Goal: Transaction & Acquisition: Purchase product/service

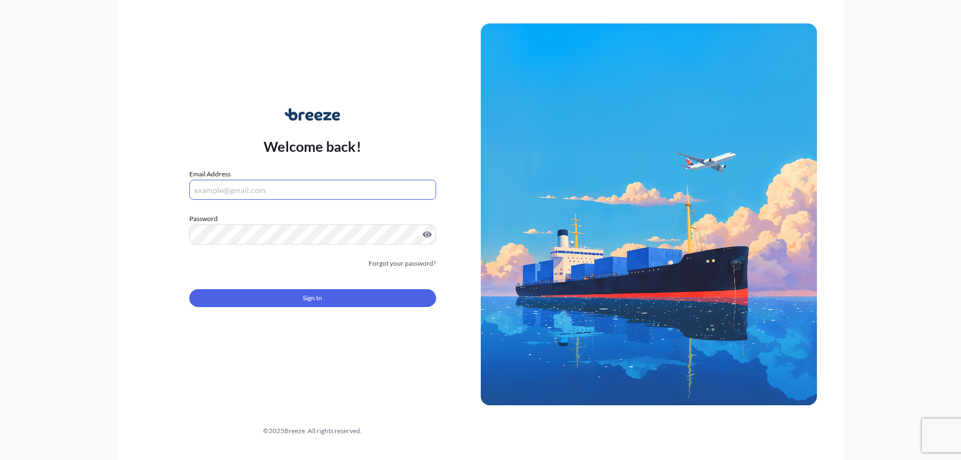
type input "[PERSON_NAME][EMAIL_ADDRESS][DOMAIN_NAME]"
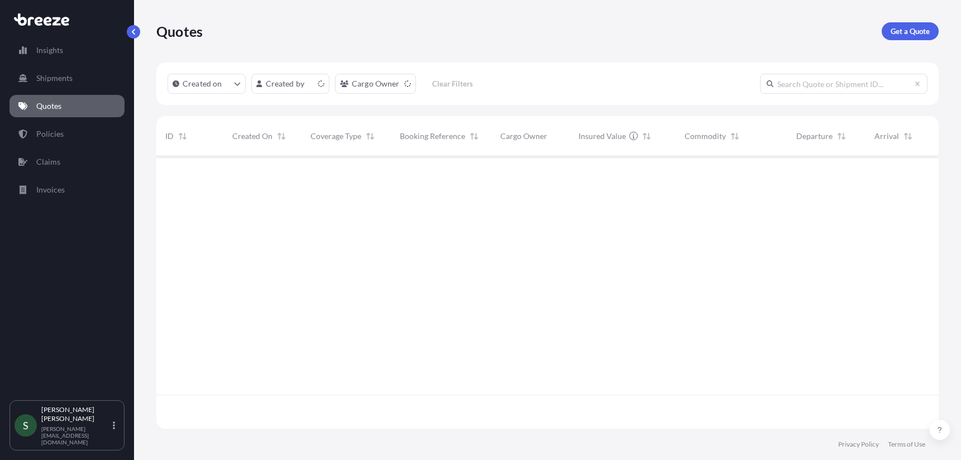
scroll to position [270, 774]
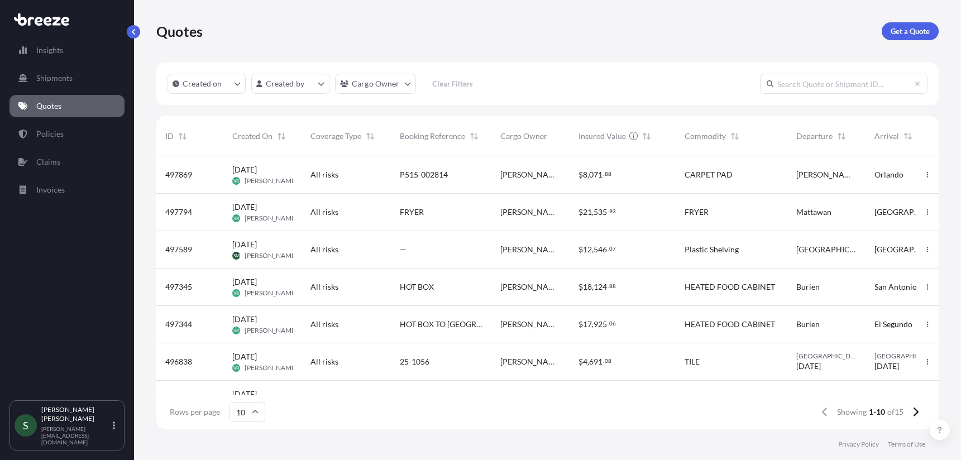
click at [889, 44] on div "Quotes Get a Quote" at bounding box center [547, 31] width 782 height 63
click at [904, 32] on p "Get a Quote" at bounding box center [910, 31] width 39 height 11
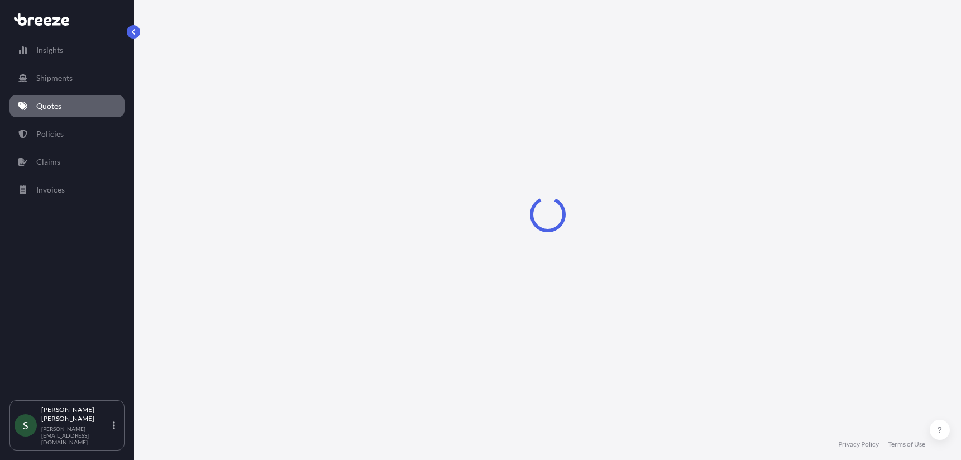
select select "Sea"
select select "1"
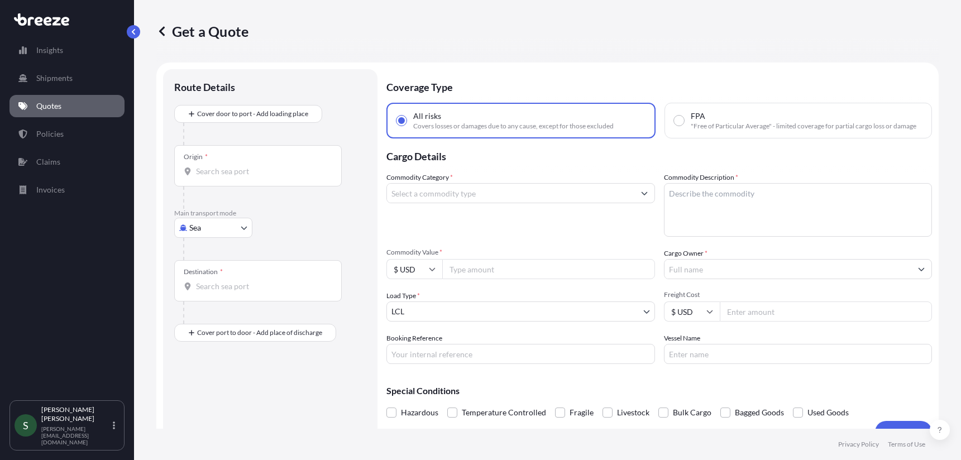
scroll to position [18, 0]
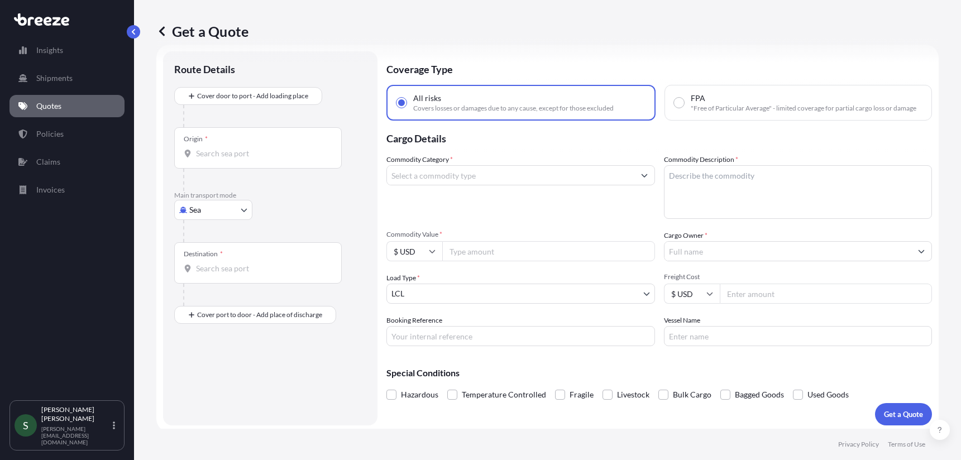
click at [229, 156] on input "Origin *" at bounding box center [262, 153] width 132 height 11
paste input "[GEOGRAPHIC_DATA]"
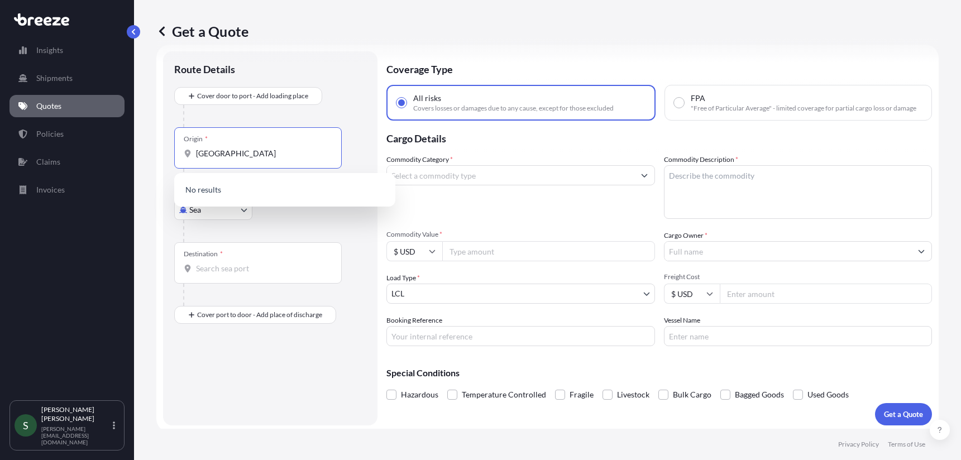
click at [292, 159] on input "[GEOGRAPHIC_DATA]" at bounding box center [262, 153] width 132 height 11
click at [241, 153] on input "[GEOGRAPHIC_DATA]" at bounding box center [262, 153] width 132 height 11
drag, startPoint x: 243, startPoint y: 155, endPoint x: 176, endPoint y: 157, distance: 66.5
click at [169, 157] on div "Route Details Cover door to port - Add loading place Place of loading Road Road…" at bounding box center [270, 238] width 214 height 374
click at [236, 156] on input "40213" at bounding box center [255, 153] width 118 height 11
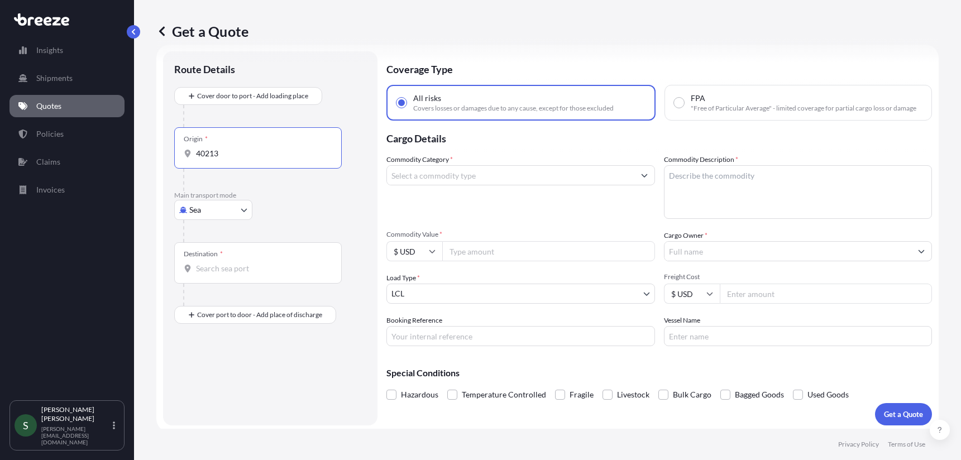
click at [234, 158] on input "40213" at bounding box center [262, 153] width 132 height 11
type input "40213"
click at [225, 211] on body "Insights Shipments Quotes Policies Claims Invoices S [PERSON_NAME] [PERSON_NAME…" at bounding box center [480, 230] width 961 height 460
click at [214, 281] on div "Road" at bounding box center [213, 279] width 69 height 20
select select "Road"
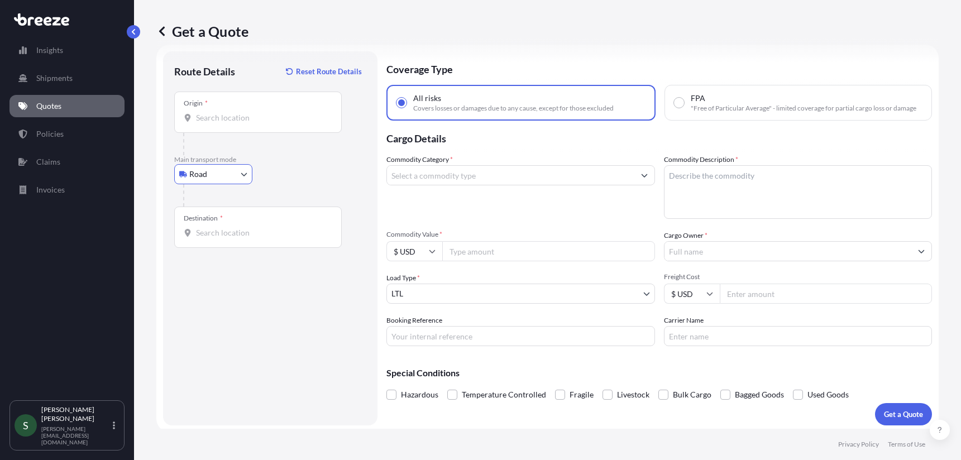
click at [246, 122] on input "Origin *" at bounding box center [262, 117] width 132 height 11
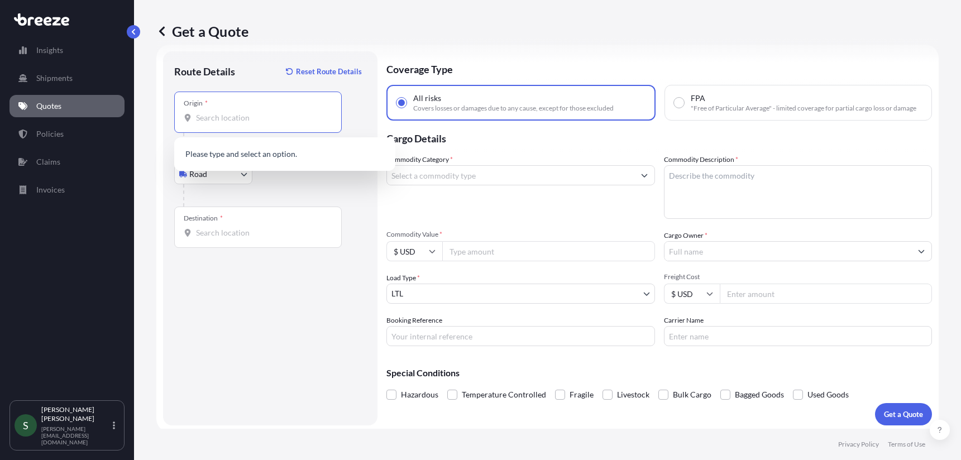
paste input "[GEOGRAPHIC_DATA]"
click at [257, 155] on b "[GEOGRAPHIC_DATA]" at bounding box center [251, 154] width 79 height 9
type input "[GEOGRAPHIC_DATA], [GEOGRAPHIC_DATA]"
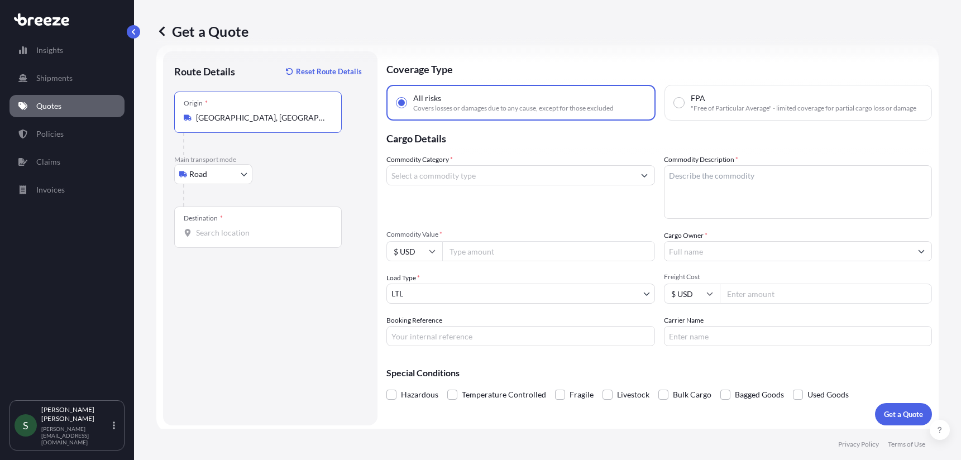
click at [234, 251] on div "Route Details Reset Route Details Place of loading Road Road Rail Origin * [GEO…" at bounding box center [270, 239] width 192 height 352
click at [251, 235] on input "Destination *" at bounding box center [262, 232] width 132 height 11
paste input "[PERSON_NAME][GEOGRAPHIC_DATA]"
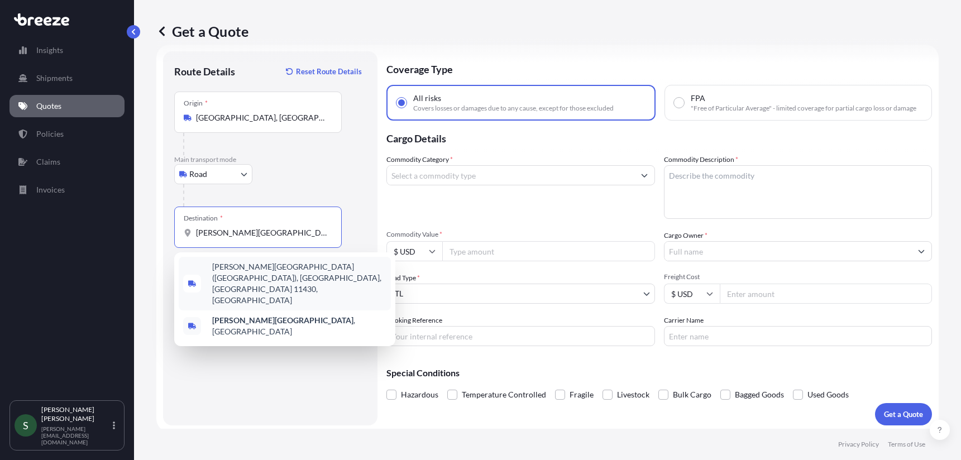
type input "[PERSON_NAME][GEOGRAPHIC_DATA] ([GEOGRAPHIC_DATA]), [GEOGRAPHIC_DATA], [GEOGRAP…"
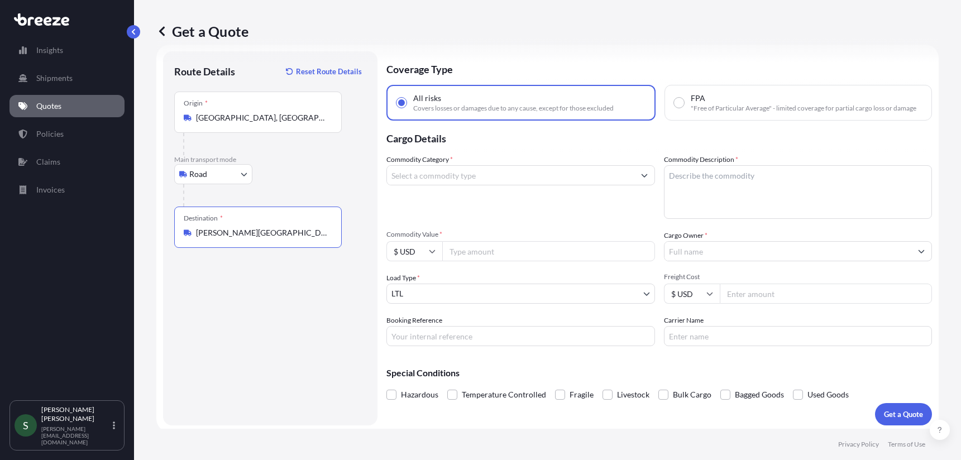
click at [495, 177] on input "Commodity Category *" at bounding box center [510, 175] width 247 height 20
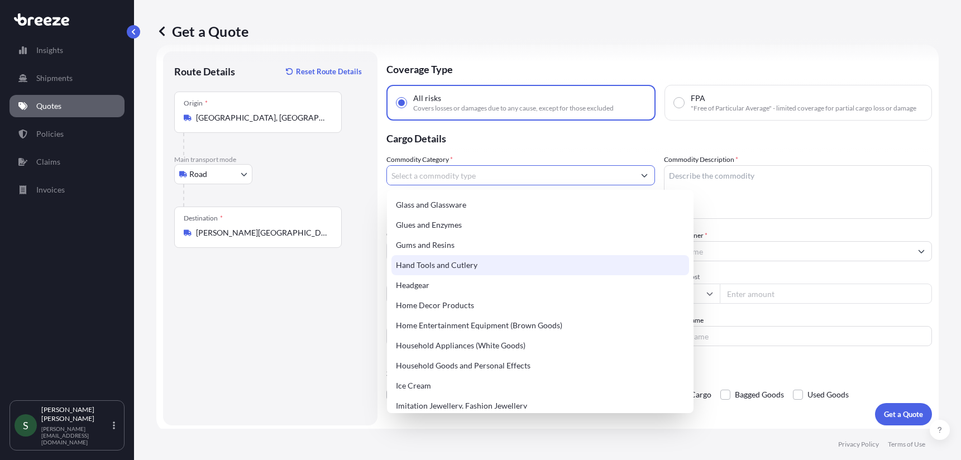
scroll to position [675, 0]
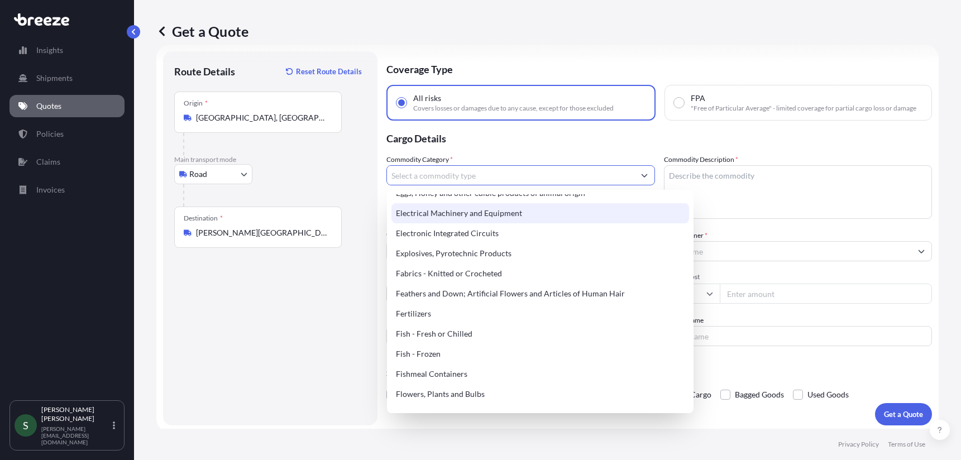
click at [505, 222] on div "Electrical Machinery and Equipment" at bounding box center [541, 213] width 298 height 20
type input "Electrical Machinery and Equipment"
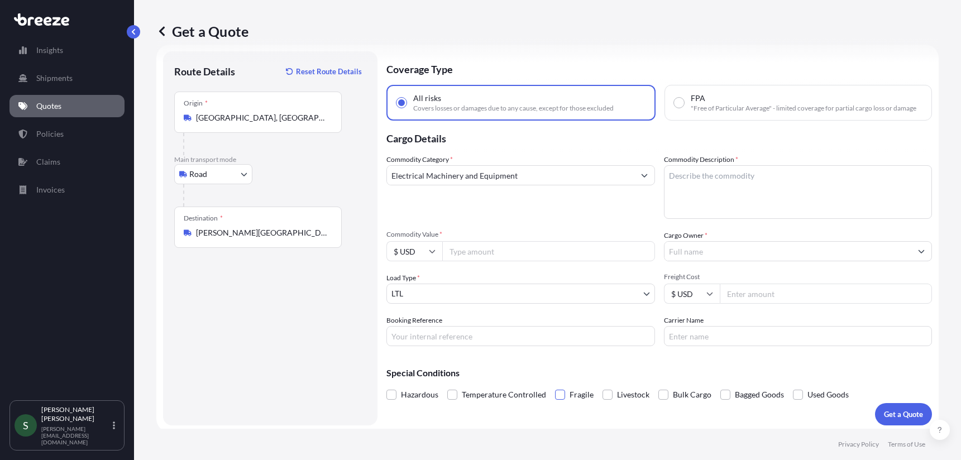
click at [558, 393] on span at bounding box center [560, 395] width 10 height 10
click at [555, 386] on input "Fragile" at bounding box center [555, 386] width 0 height 0
click at [495, 332] on input "Booking Reference" at bounding box center [520, 336] width 269 height 20
paste input "HMSH | AP-JFK-027 [GEOGRAPHIC_DATA][PERSON_NAME]"
paste input "Purchase order # 116698 AND 54475"
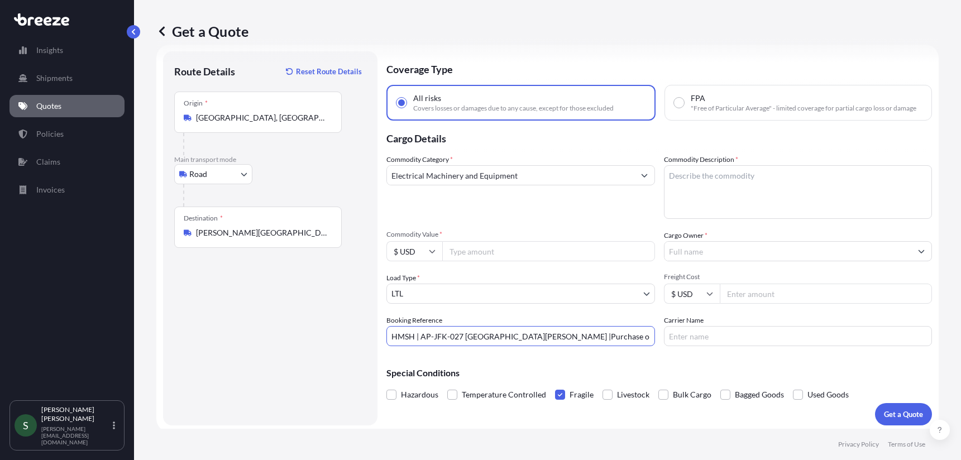
click at [514, 337] on input "HMSH | AP-JFK-027 [GEOGRAPHIC_DATA][PERSON_NAME] |Purchase order # 116698 AND 5…" at bounding box center [520, 336] width 269 height 20
type input "HMSH | AP-JFK-027 [GEOGRAPHIC_DATA][PERSON_NAME] | Purchase order # 116698 AND …"
type input "xpo"
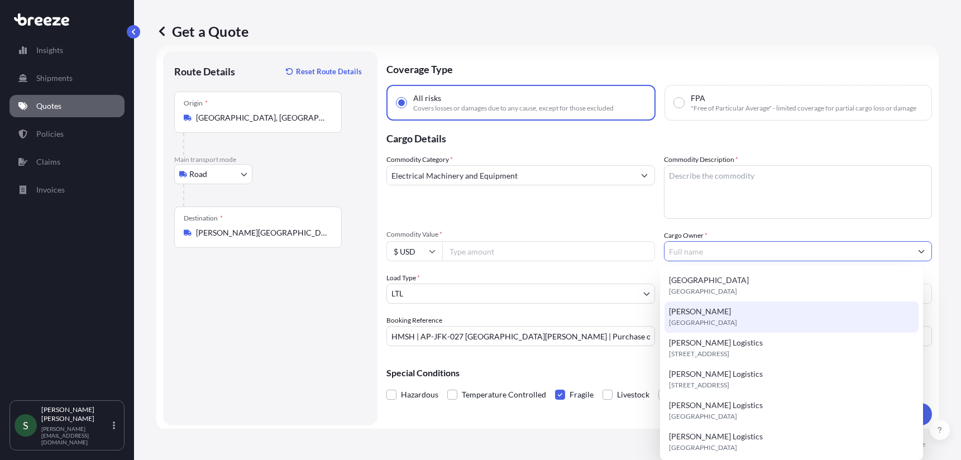
click at [714, 323] on span "[GEOGRAPHIC_DATA]" at bounding box center [703, 322] width 68 height 11
type input "[PERSON_NAME]"
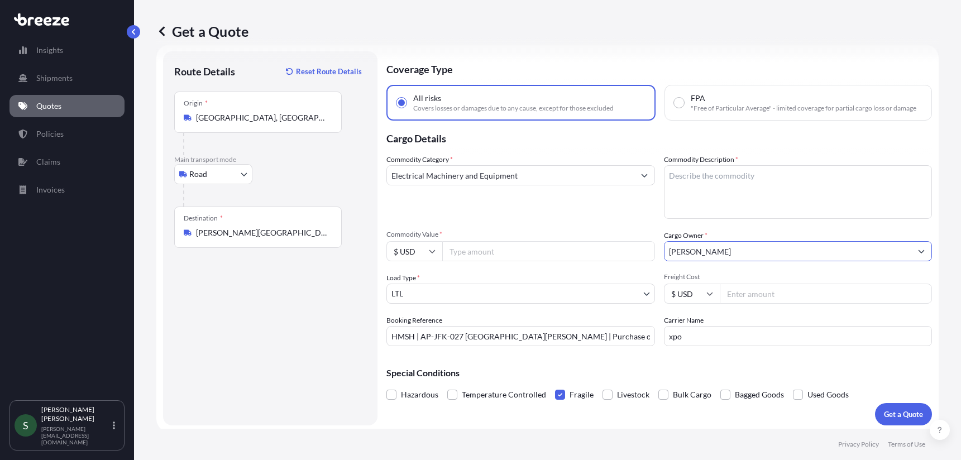
drag, startPoint x: 704, startPoint y: 252, endPoint x: 632, endPoint y: 247, distance: 71.7
click at [632, 247] on div "Commodity Category * Electrical Machinery and Equipment Commodity Description *…" at bounding box center [659, 250] width 546 height 192
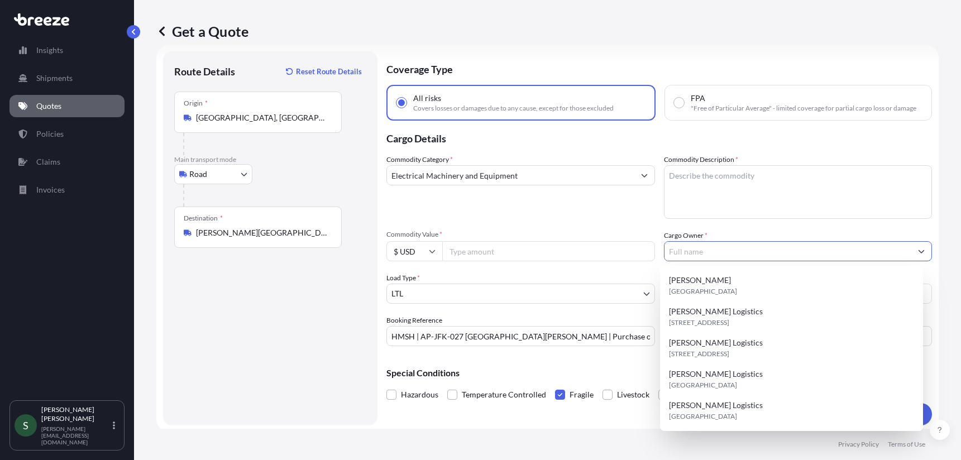
drag, startPoint x: 795, startPoint y: 253, endPoint x: 777, endPoint y: 259, distance: 18.2
click at [795, 253] on input "Cargo Owner *" at bounding box center [788, 251] width 247 height 20
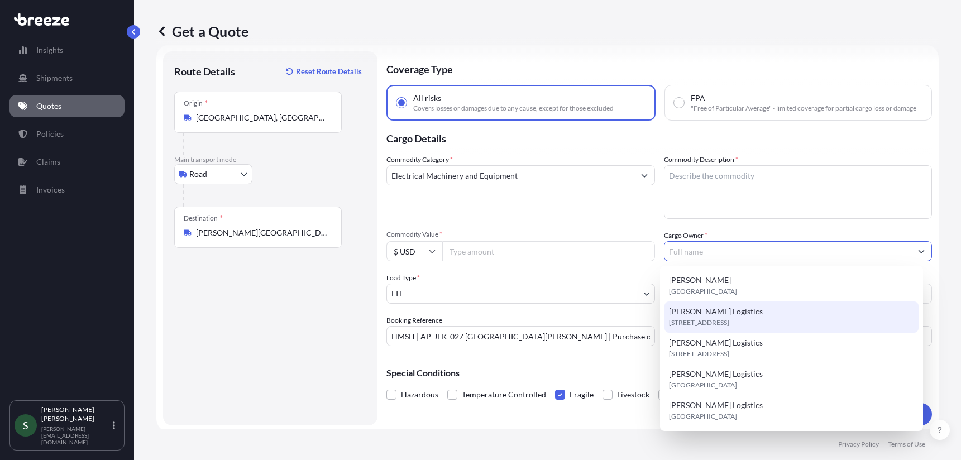
click at [717, 317] on span "[PERSON_NAME] Logistics" at bounding box center [716, 311] width 94 height 11
type input "[PERSON_NAME] Logistics"
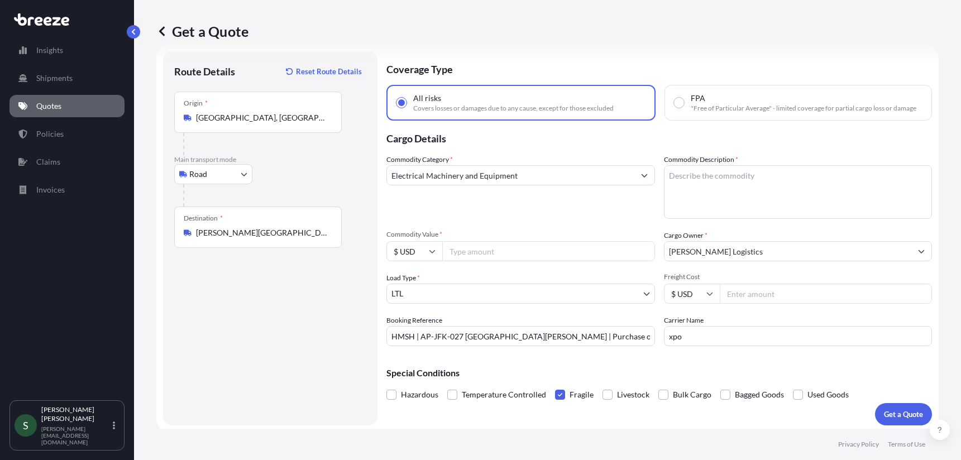
click at [741, 294] on input "Freight Cost" at bounding box center [826, 294] width 213 height 20
type input "387.08"
click at [542, 254] on input "Commodity Value *" at bounding box center [548, 251] width 213 height 20
type input "3500.00"
click at [806, 178] on textarea "Commodity Description *" at bounding box center [798, 192] width 269 height 54
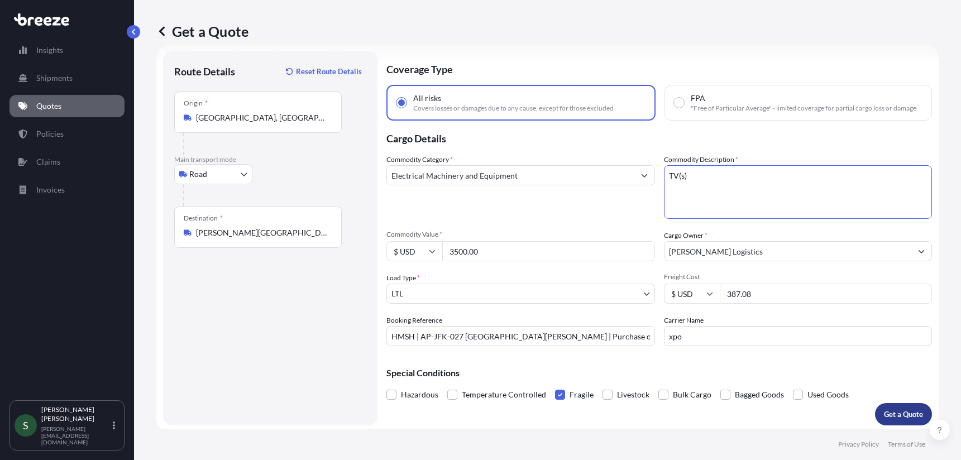
type textarea "TV(s)"
click at [892, 417] on p "Get a Quote" at bounding box center [903, 414] width 39 height 11
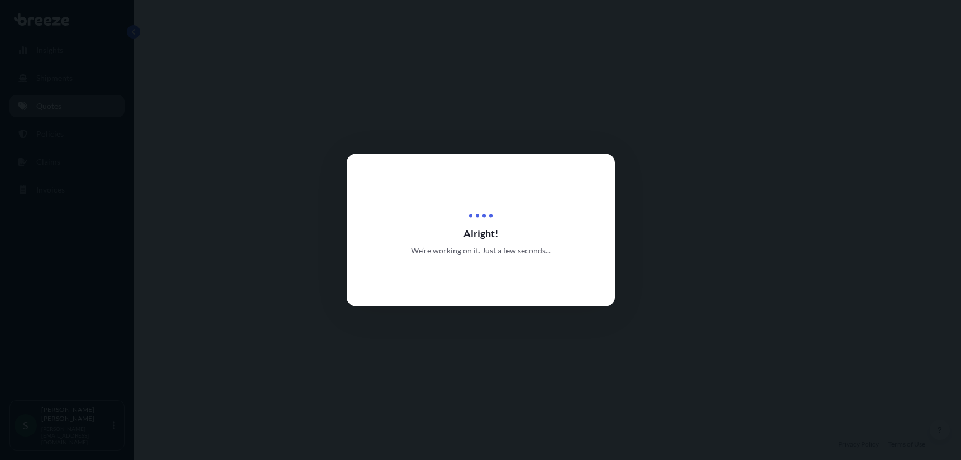
select select "Road"
select select "1"
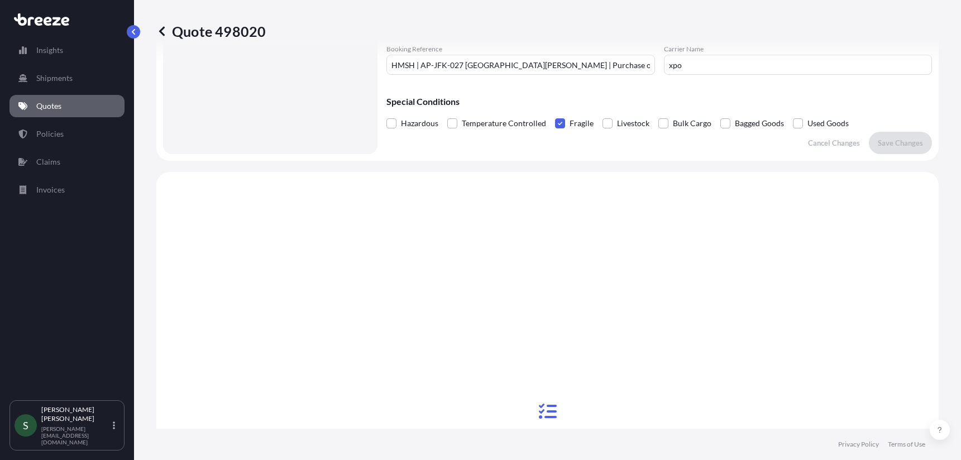
scroll to position [56, 0]
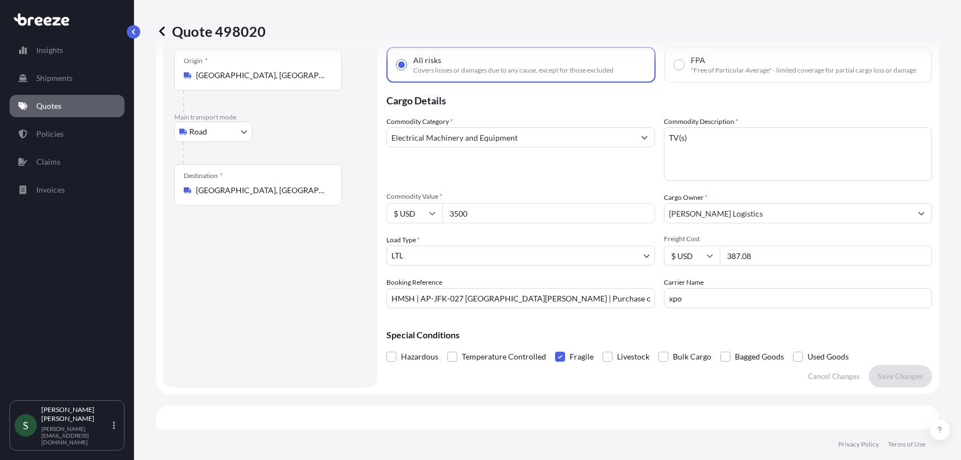
click at [241, 32] on p "Quote 498020" at bounding box center [210, 31] width 109 height 18
copy p "498020"
click at [299, 32] on div "Quote 498020" at bounding box center [547, 31] width 782 height 18
drag, startPoint x: 278, startPoint y: 29, endPoint x: 176, endPoint y: 28, distance: 102.2
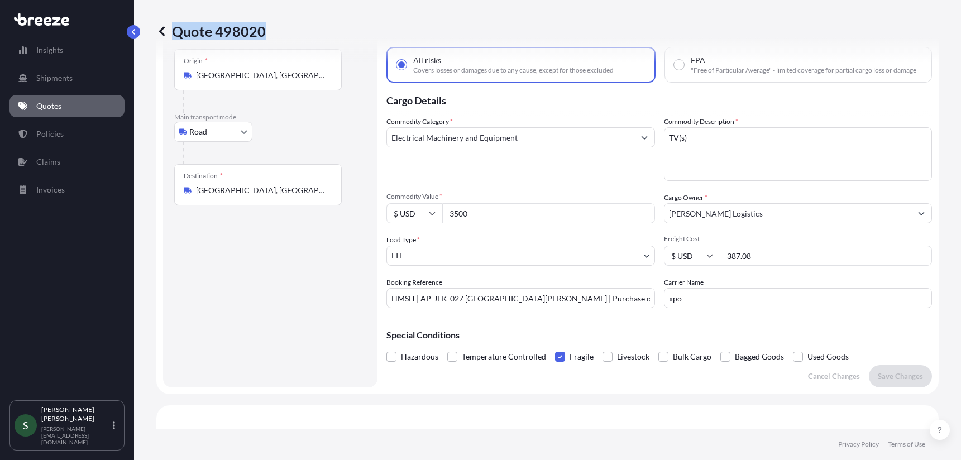
click at [176, 28] on div "Quote 498020" at bounding box center [547, 31] width 782 height 18
copy p "Quote 498020"
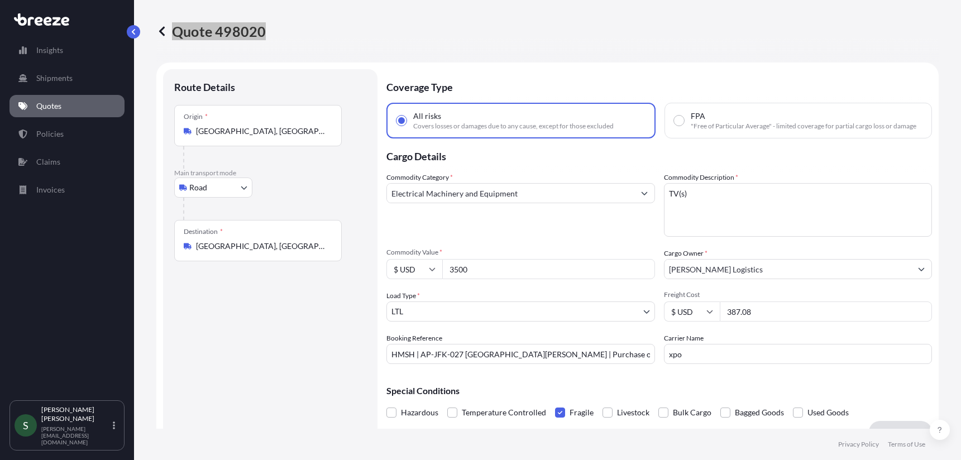
scroll to position [667, 0]
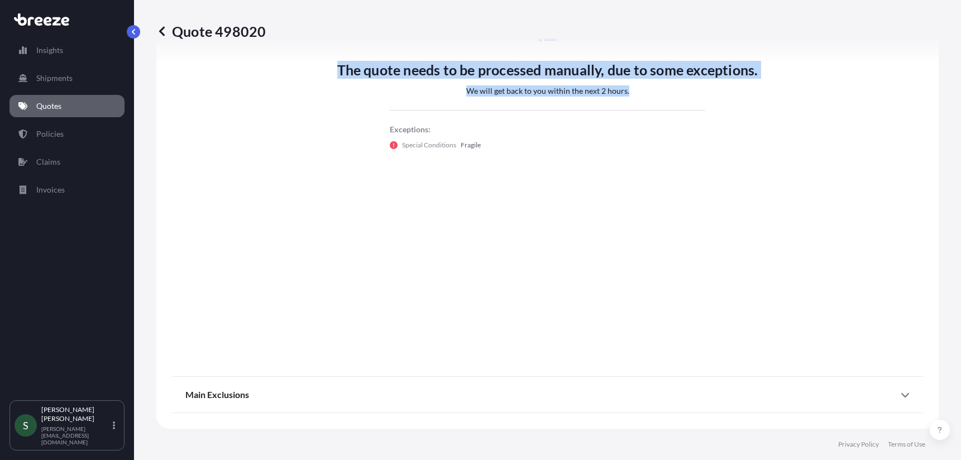
drag, startPoint x: 330, startPoint y: 68, endPoint x: 715, endPoint y: 102, distance: 387.5
click at [715, 102] on div "The quote needs to be processed manually, due to some exceptions. We will get b…" at bounding box center [547, 87] width 751 height 555
copy div "The quote needs to be processed manually, due to some exceptions. We will get b…"
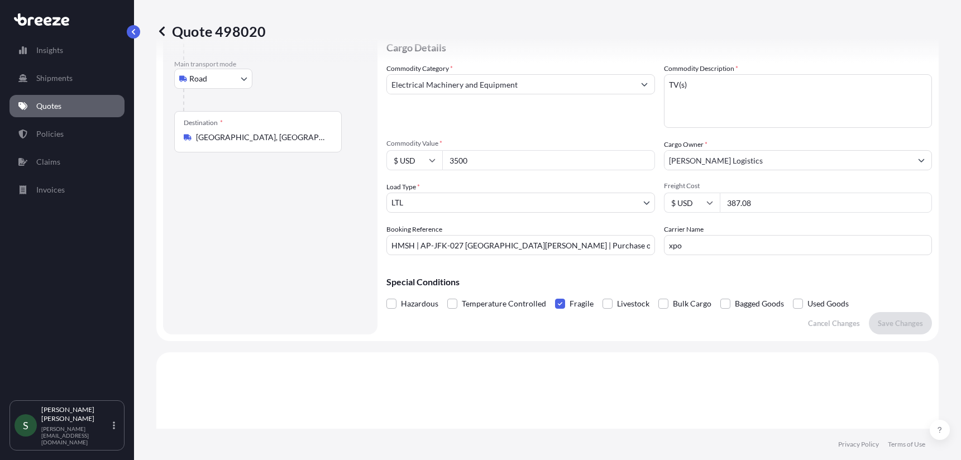
scroll to position [0, 0]
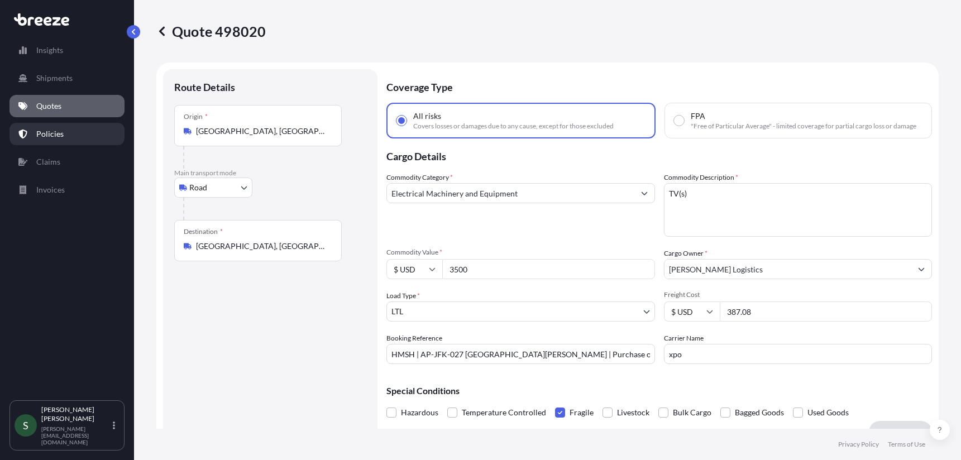
click at [39, 140] on link "Policies" at bounding box center [66, 134] width 115 height 22
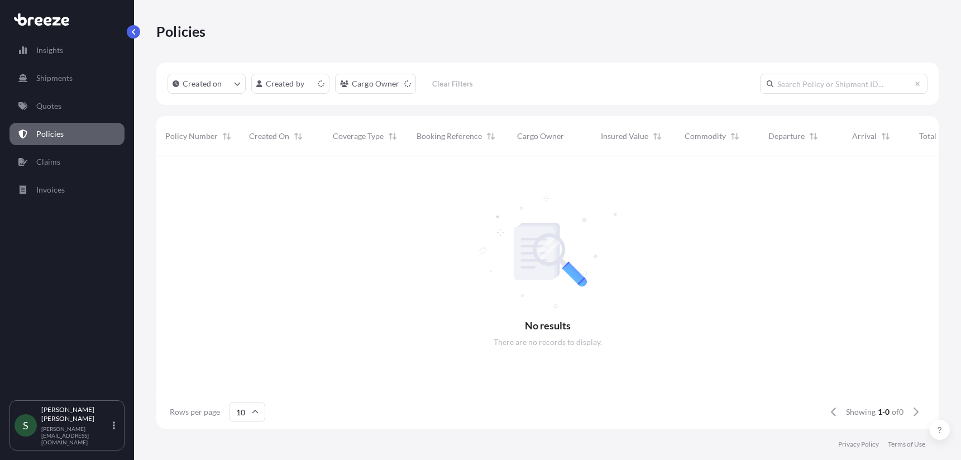
scroll to position [9, 9]
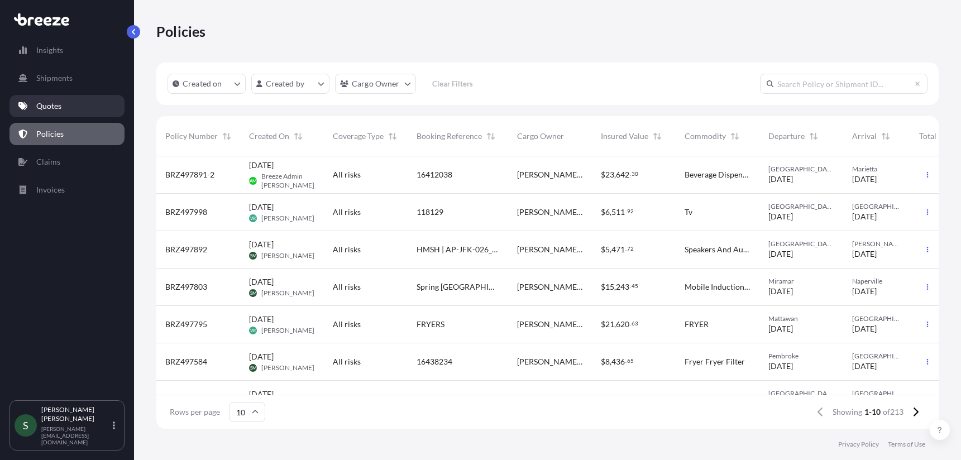
click at [50, 109] on p "Quotes" at bounding box center [48, 106] width 25 height 11
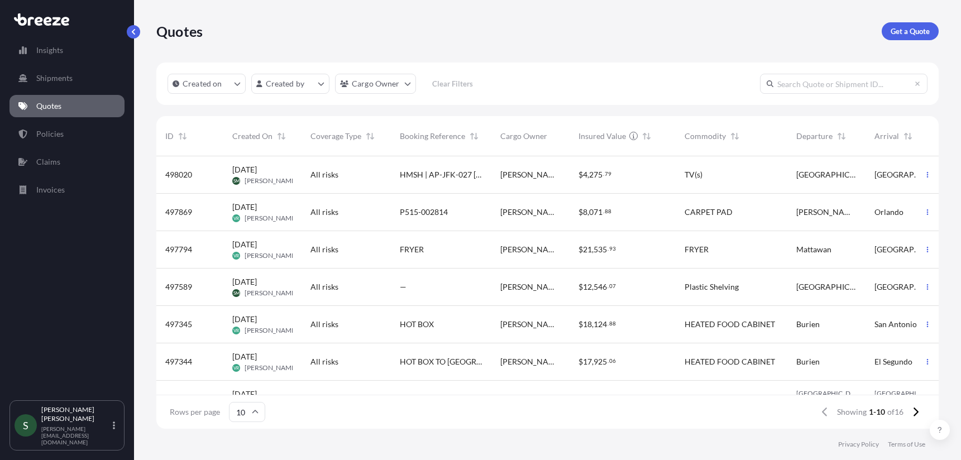
click at [377, 170] on div "All risks" at bounding box center [346, 174] width 71 height 11
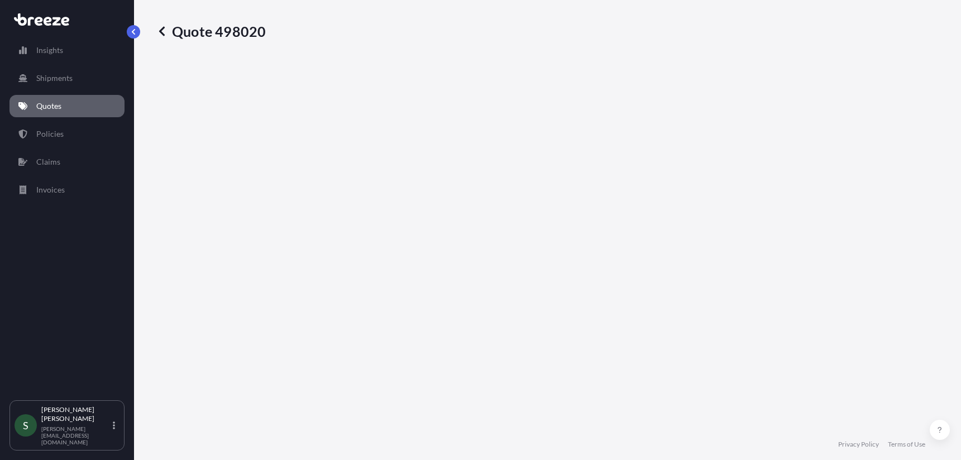
select select "Road"
select select "1"
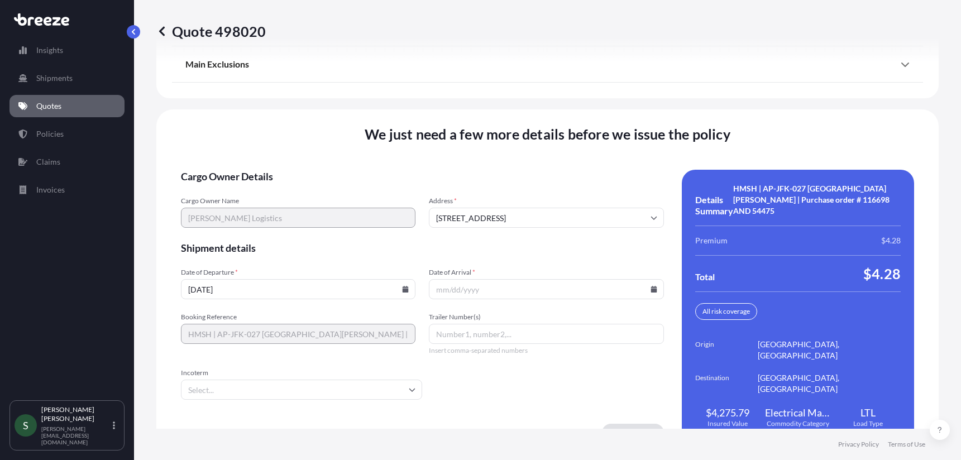
scroll to position [1583, 0]
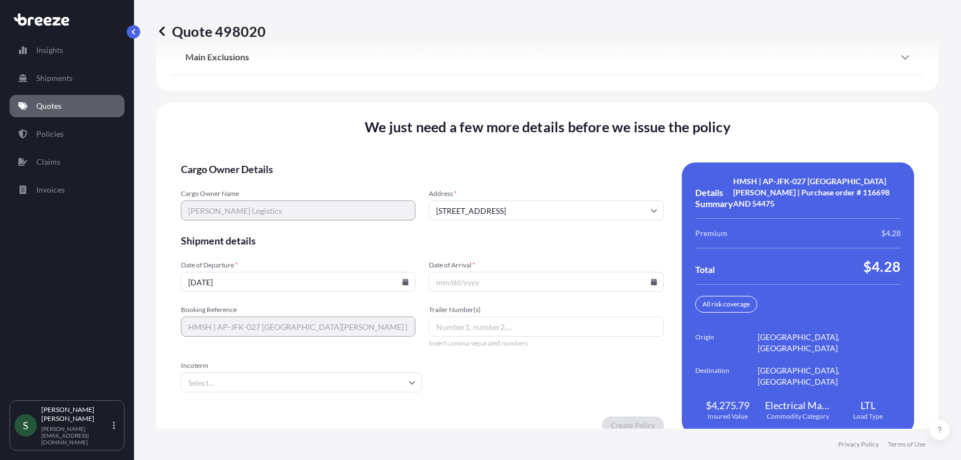
click at [403, 279] on icon at bounding box center [406, 282] width 6 height 7
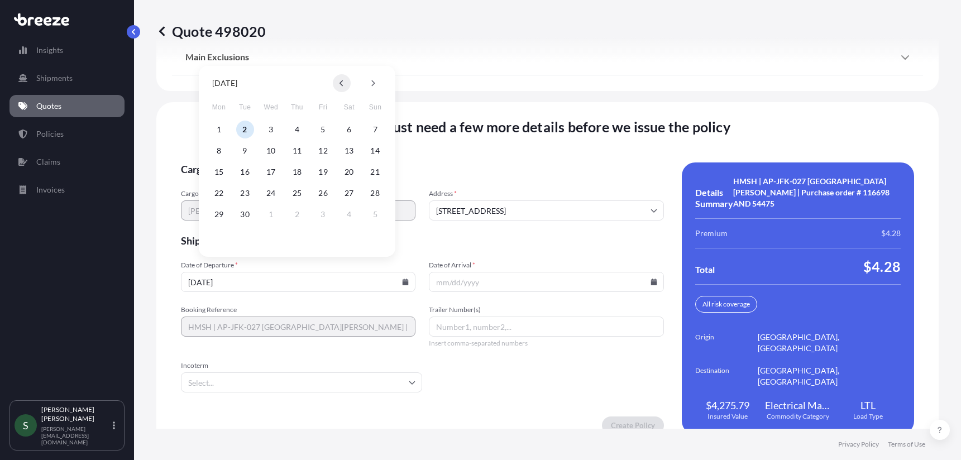
click at [339, 80] on button at bounding box center [342, 83] width 18 height 18
click at [273, 213] on button "27" at bounding box center [271, 215] width 18 height 18
type input "[DATE]"
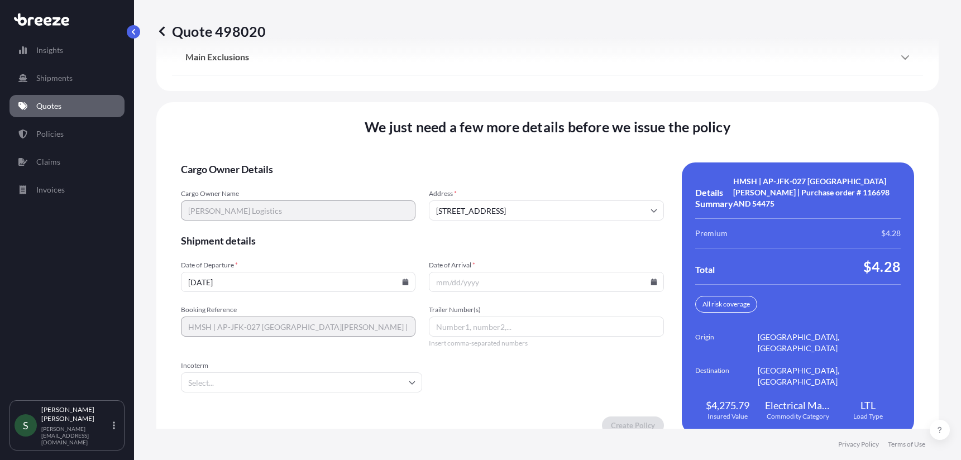
click at [651, 279] on icon at bounding box center [654, 282] width 6 height 7
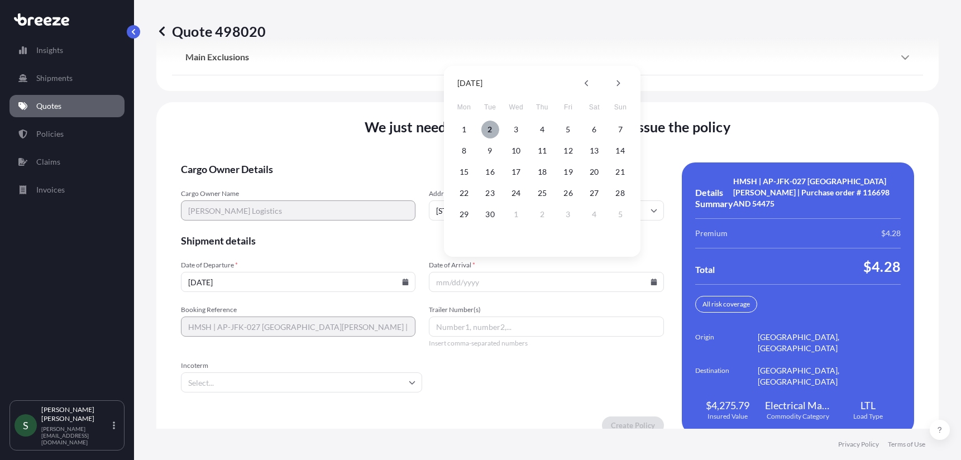
click at [493, 128] on button "2" at bounding box center [490, 130] width 18 height 18
type input "[DATE]"
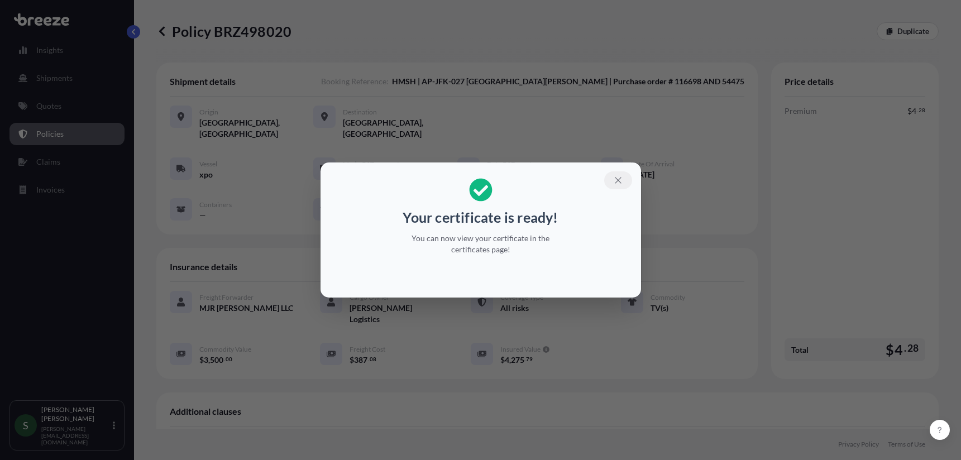
click at [619, 179] on icon "button" at bounding box center [618, 180] width 10 height 10
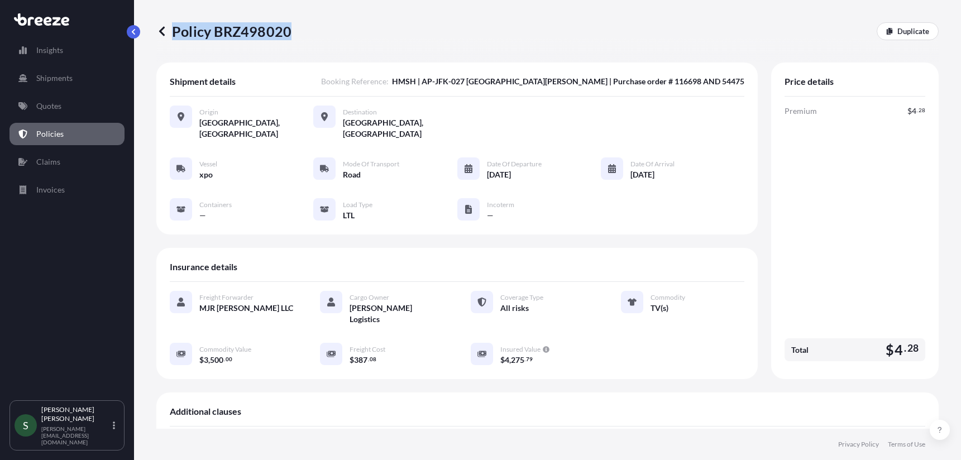
drag, startPoint x: 294, startPoint y: 36, endPoint x: 169, endPoint y: 34, distance: 124.6
click at [169, 34] on div "Policy BRZ498020 Duplicate" at bounding box center [547, 31] width 782 height 18
copy p "Policy BRZ498020"
